Goal: Entertainment & Leisure: Browse casually

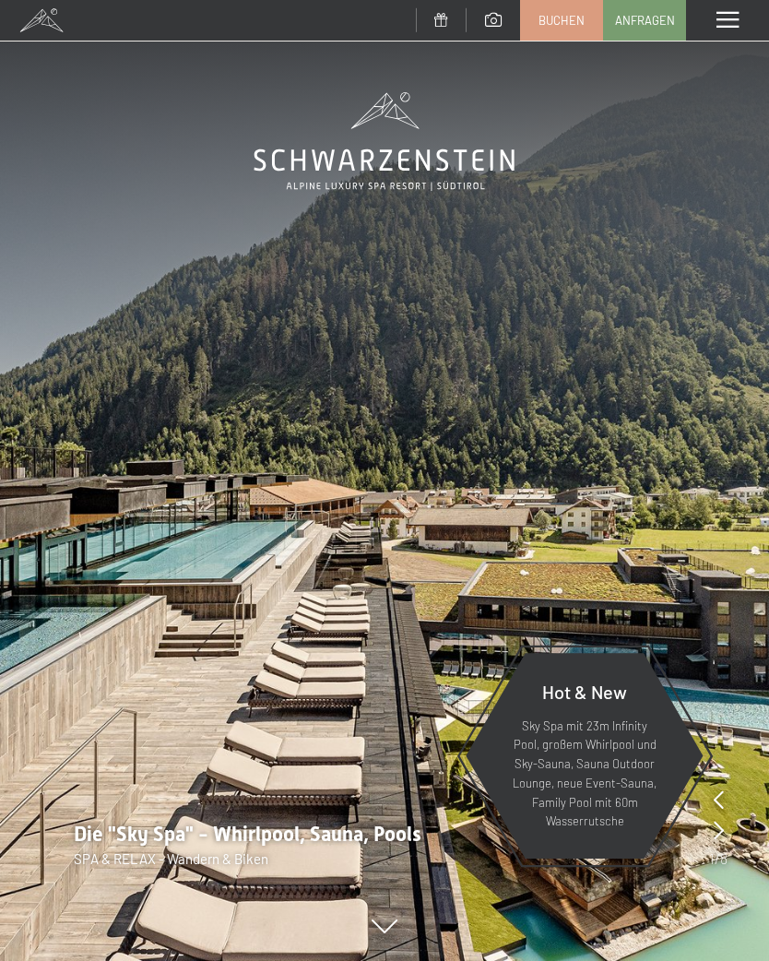
click at [735, 25] on span at bounding box center [728, 20] width 22 height 17
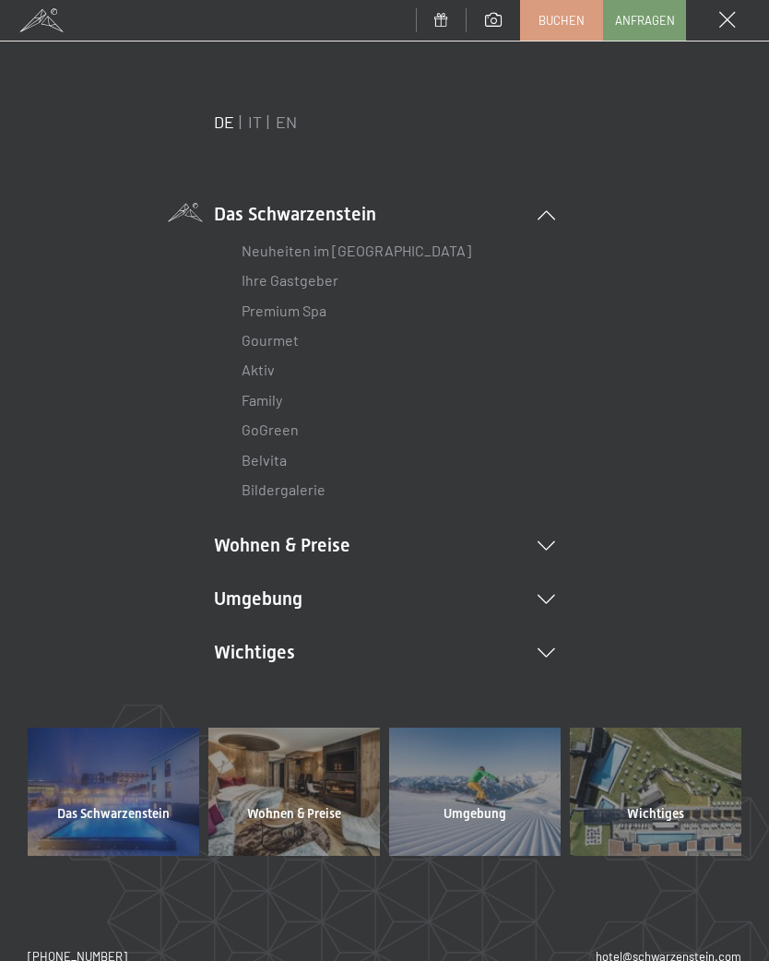
click at [554, 597] on icon at bounding box center [547, 599] width 18 height 9
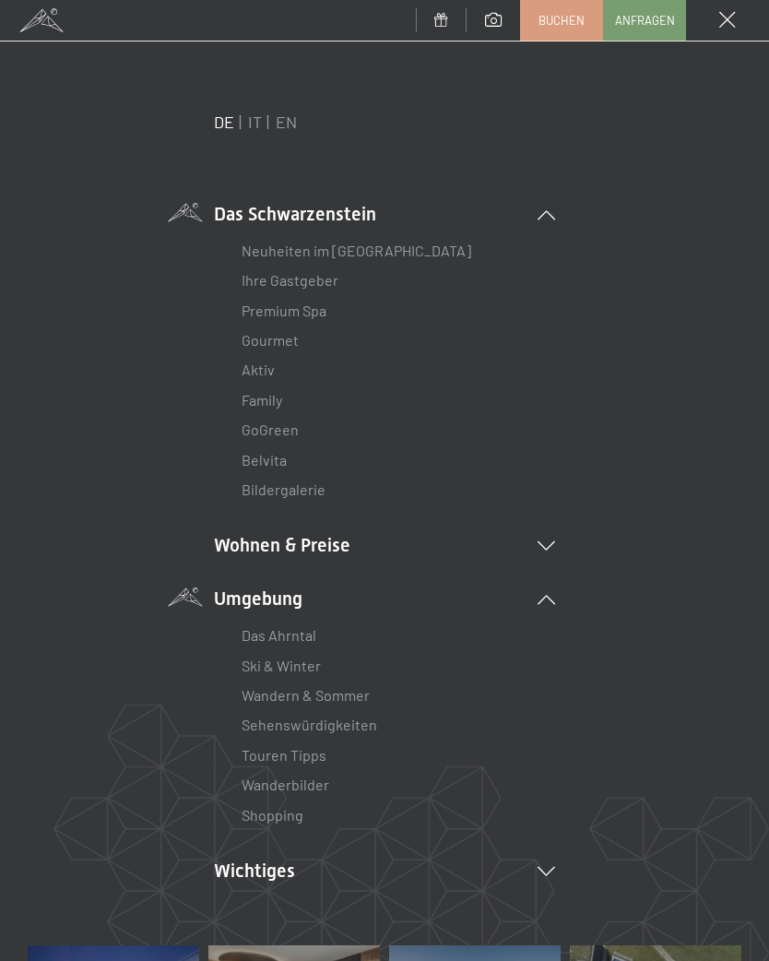
click at [327, 777] on link "Wanderbilder" at bounding box center [286, 785] width 88 height 18
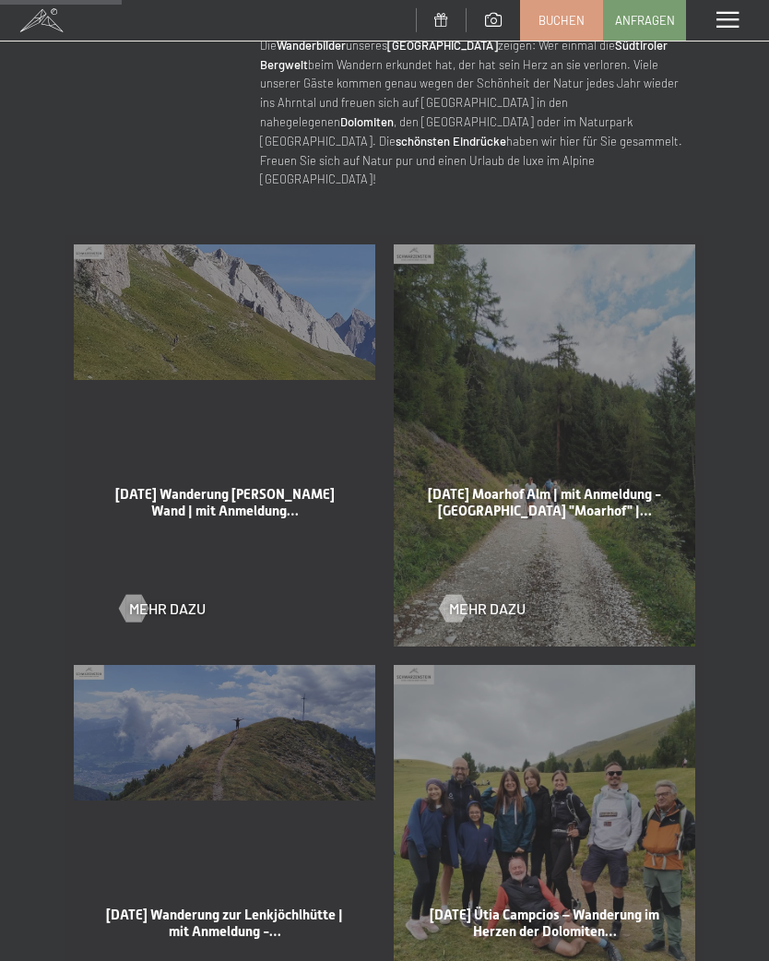
scroll to position [765, 0]
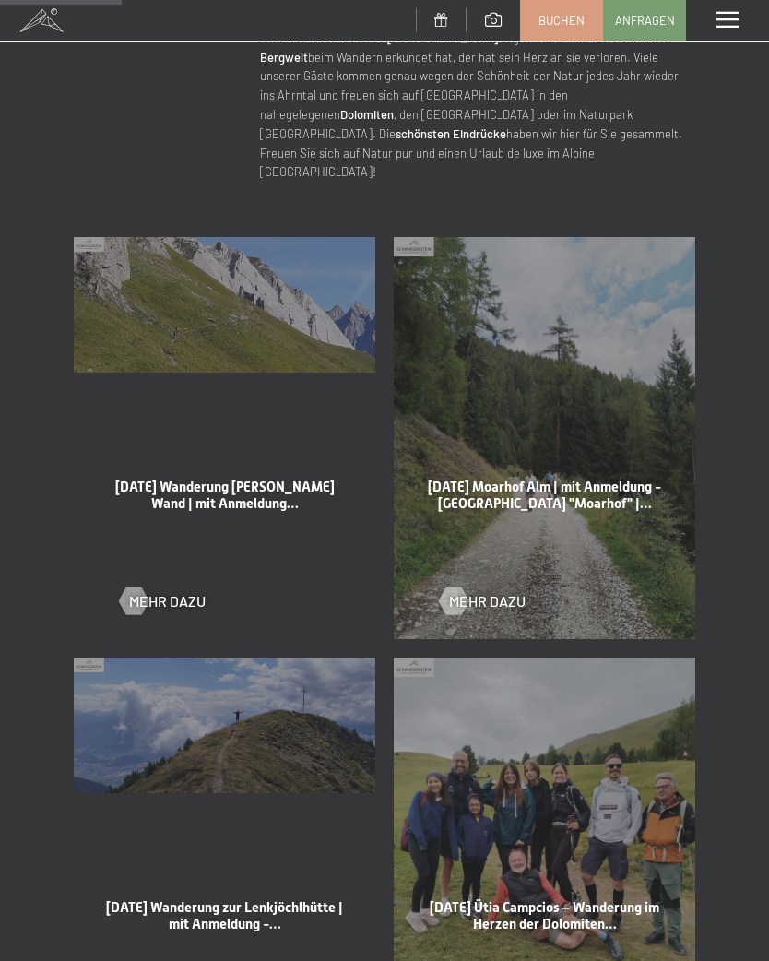
click at [130, 587] on div at bounding box center [133, 601] width 16 height 28
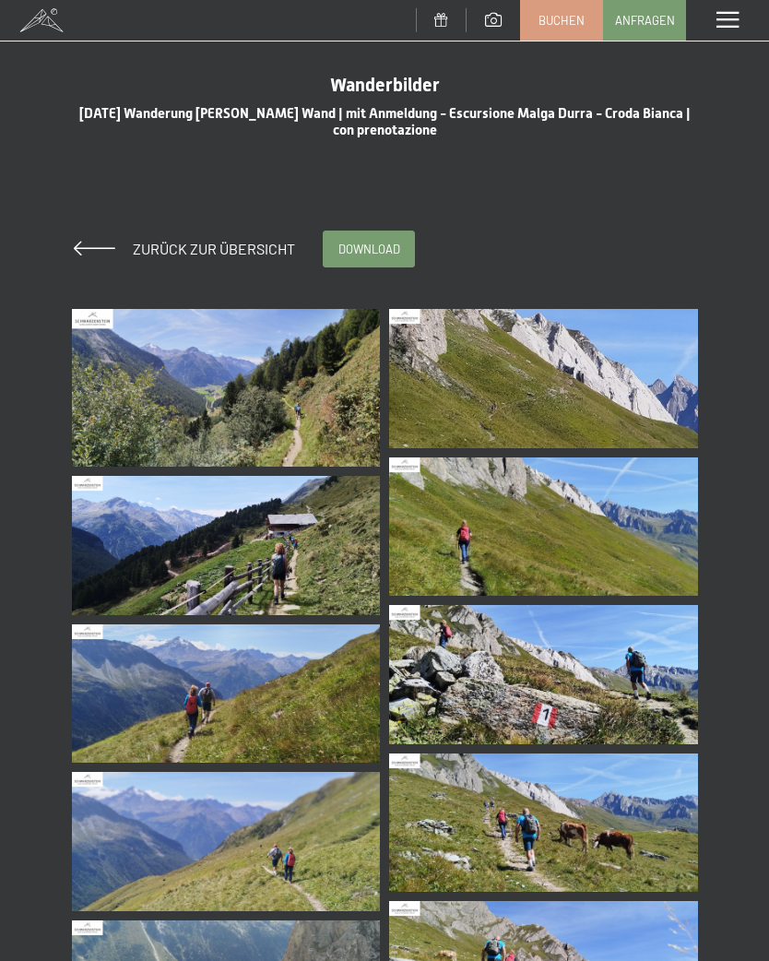
click at [288, 401] on img at bounding box center [226, 388] width 309 height 158
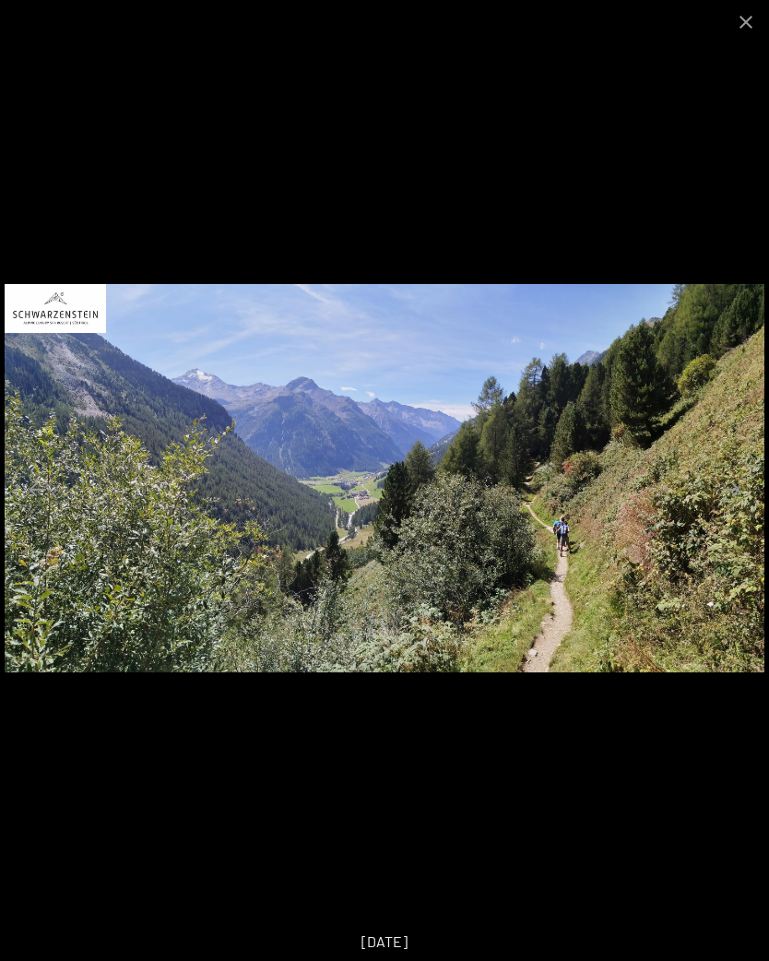
click at [516, 947] on div "25-08-2025" at bounding box center [384, 942] width 769 height 39
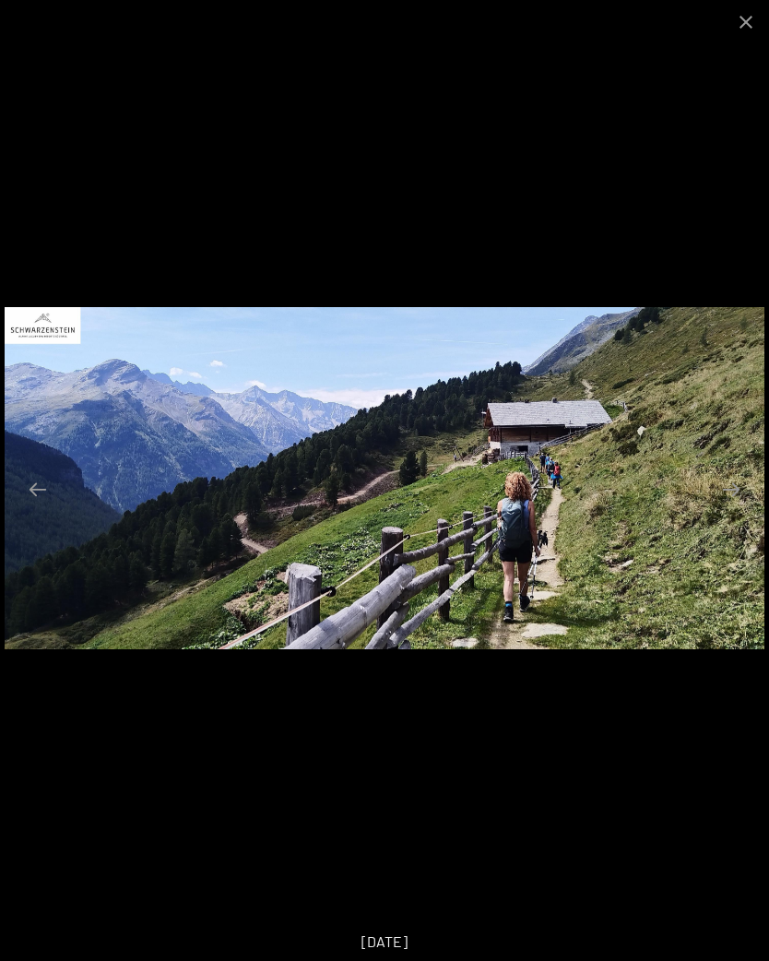
click at [747, 27] on button "Close gallery" at bounding box center [746, 21] width 46 height 43
